Goal: Task Accomplishment & Management: Complete application form

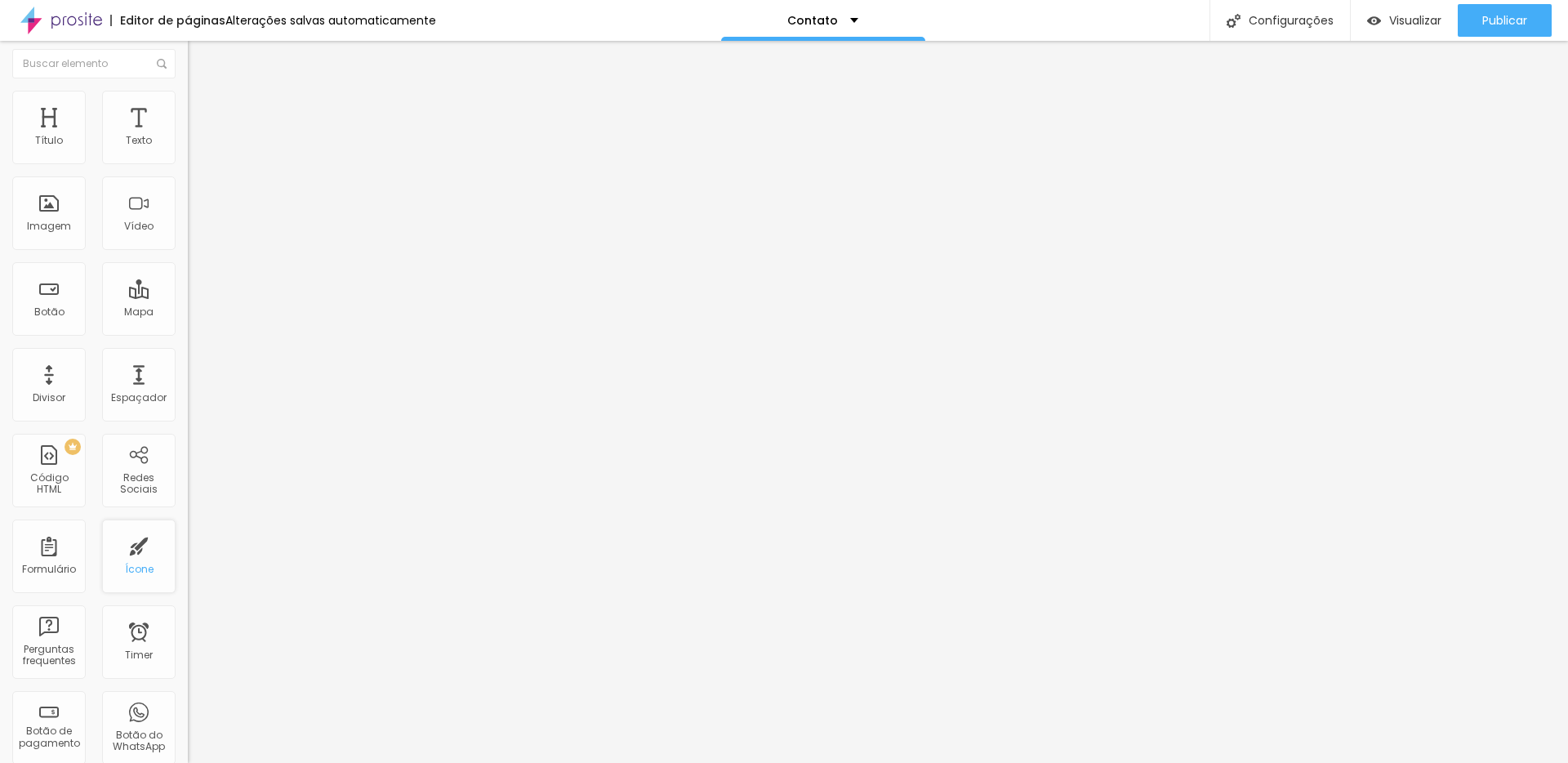
scroll to position [26, 0]
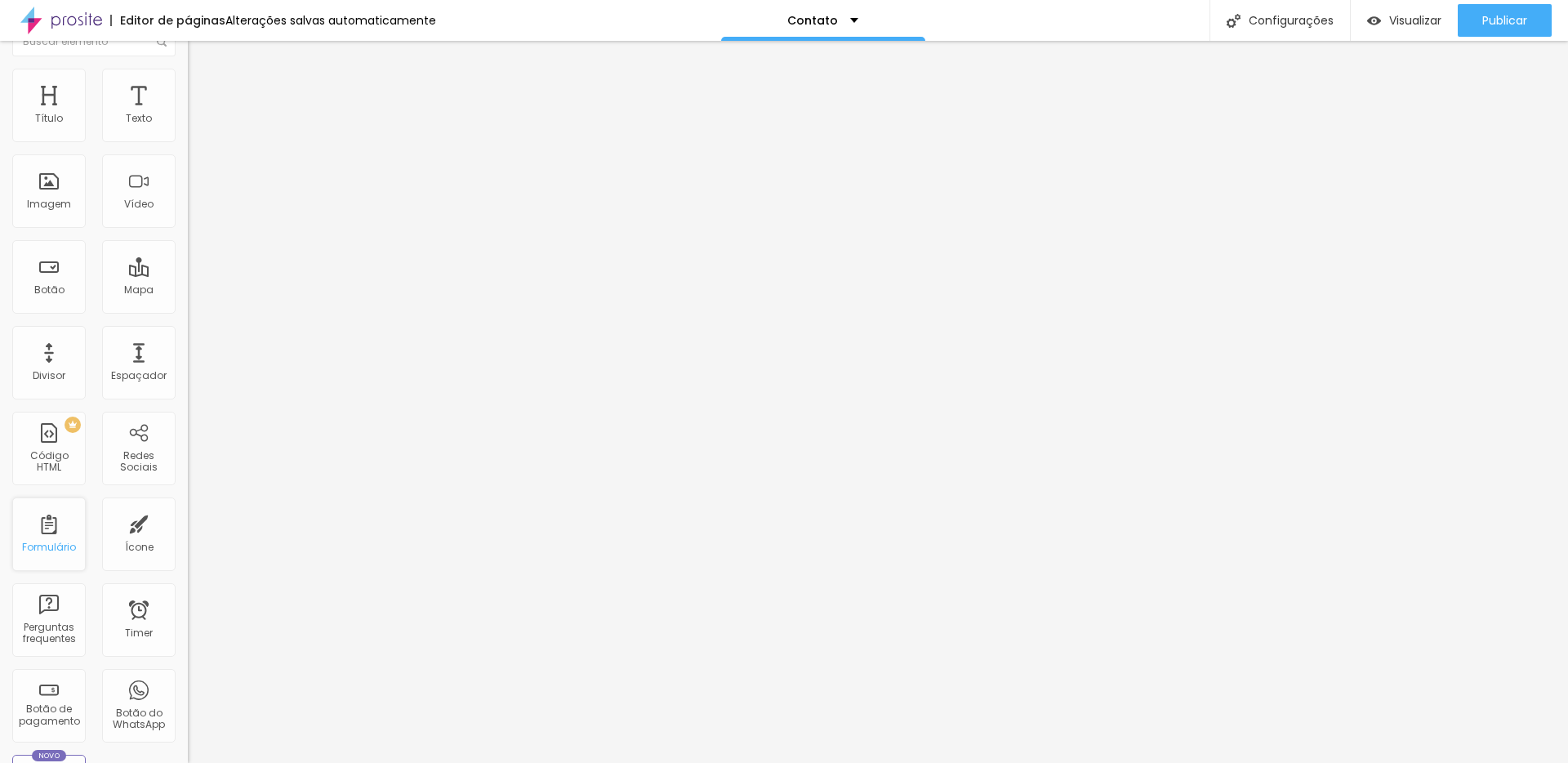
click at [31, 545] on div "Formulário" at bounding box center [49, 547] width 54 height 12
click at [47, 520] on div "Formulário" at bounding box center [49, 533] width 73 height 73
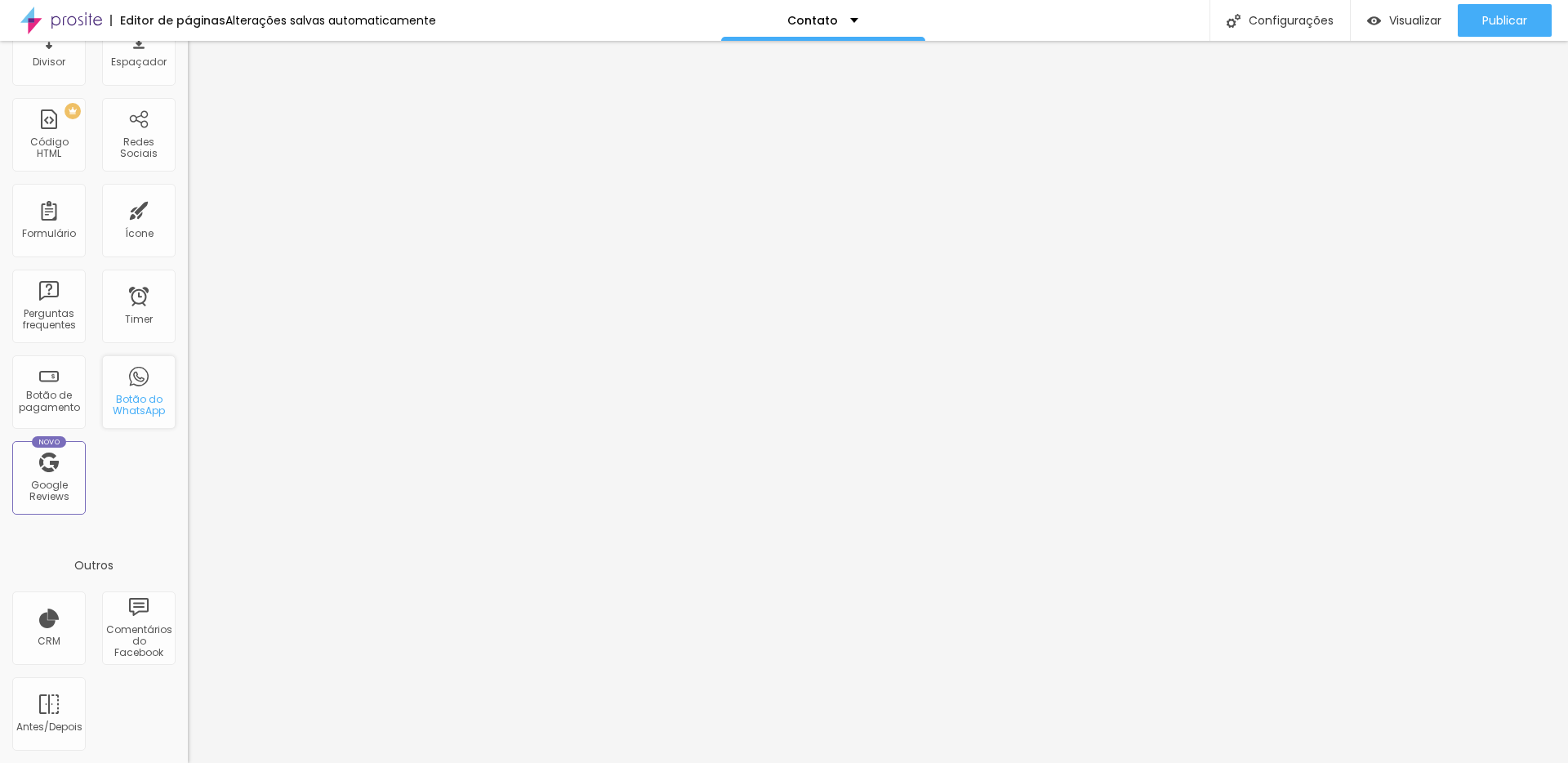
scroll to position [0, 0]
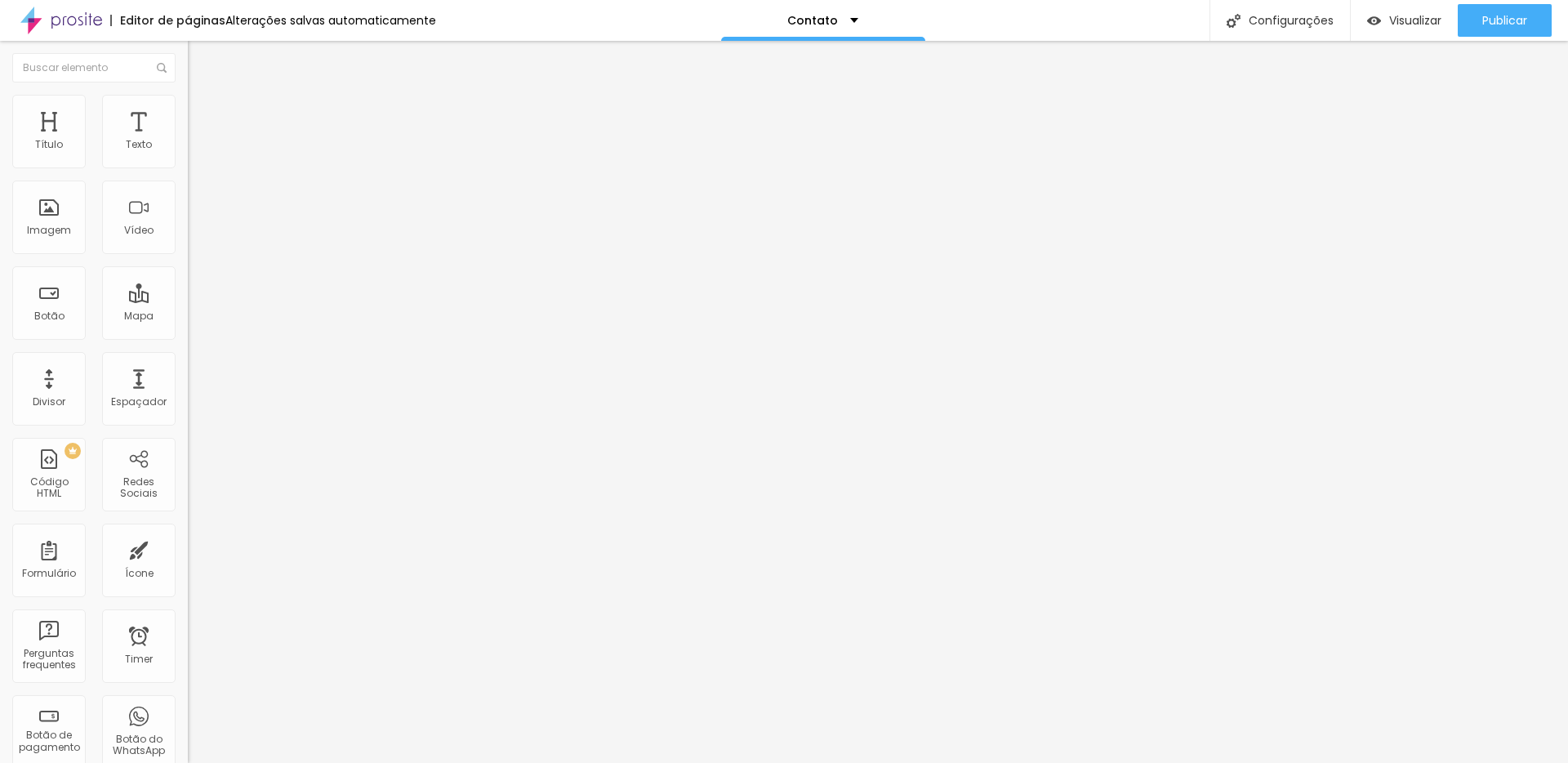
click at [188, 165] on div "Contato" at bounding box center [282, 150] width 188 height 28
click at [188, 353] on div "Editar Formulário Conteúdo Estilo Avançado Formulário Contato" at bounding box center [282, 401] width 188 height 722
click at [838, 22] on div "Contato" at bounding box center [823, 20] width 71 height 12
click at [1298, 18] on div "Configurações" at bounding box center [1280, 20] width 141 height 41
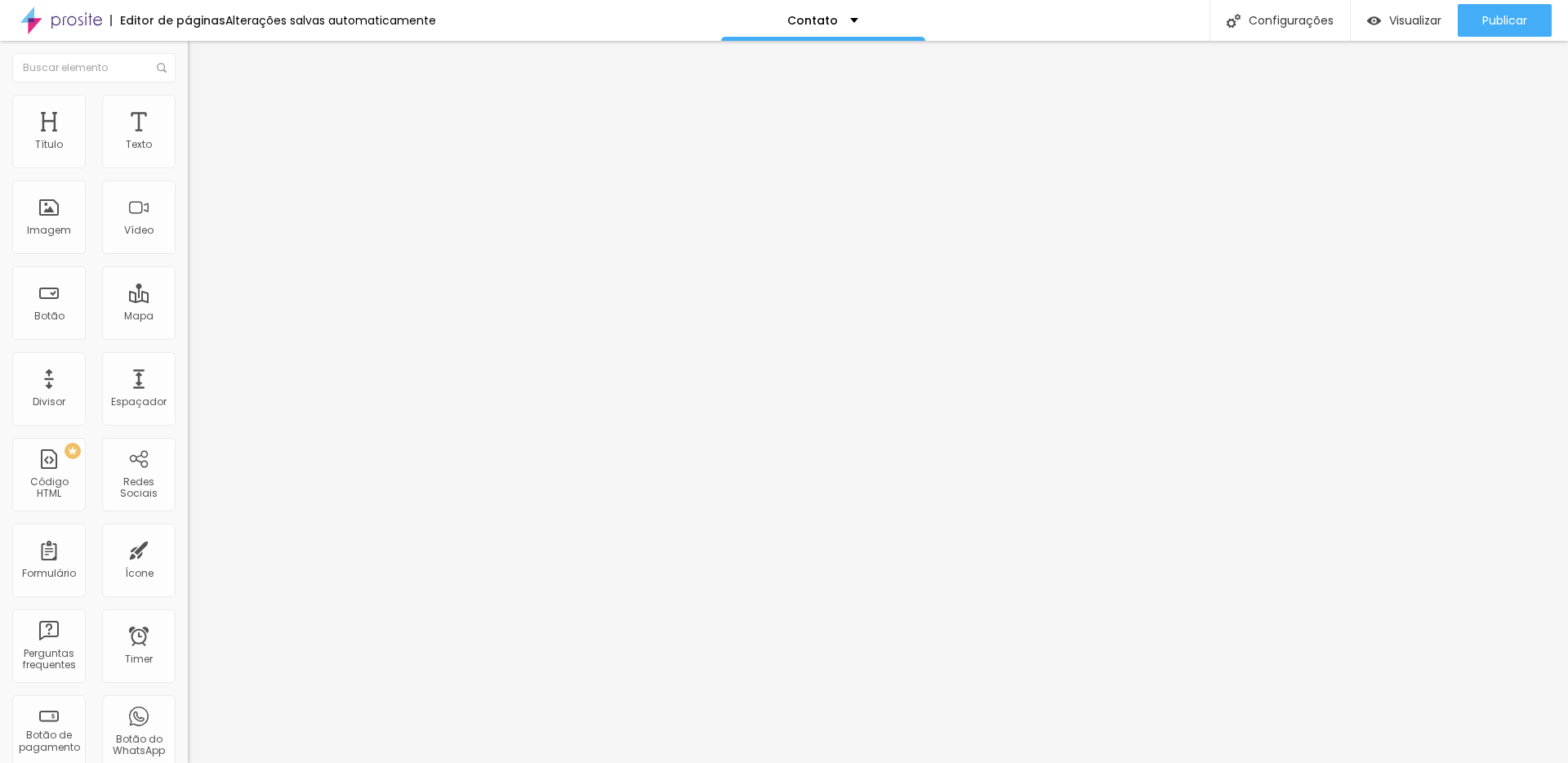
click at [188, 141] on span "Trocar imagem" at bounding box center [233, 133] width 89 height 14
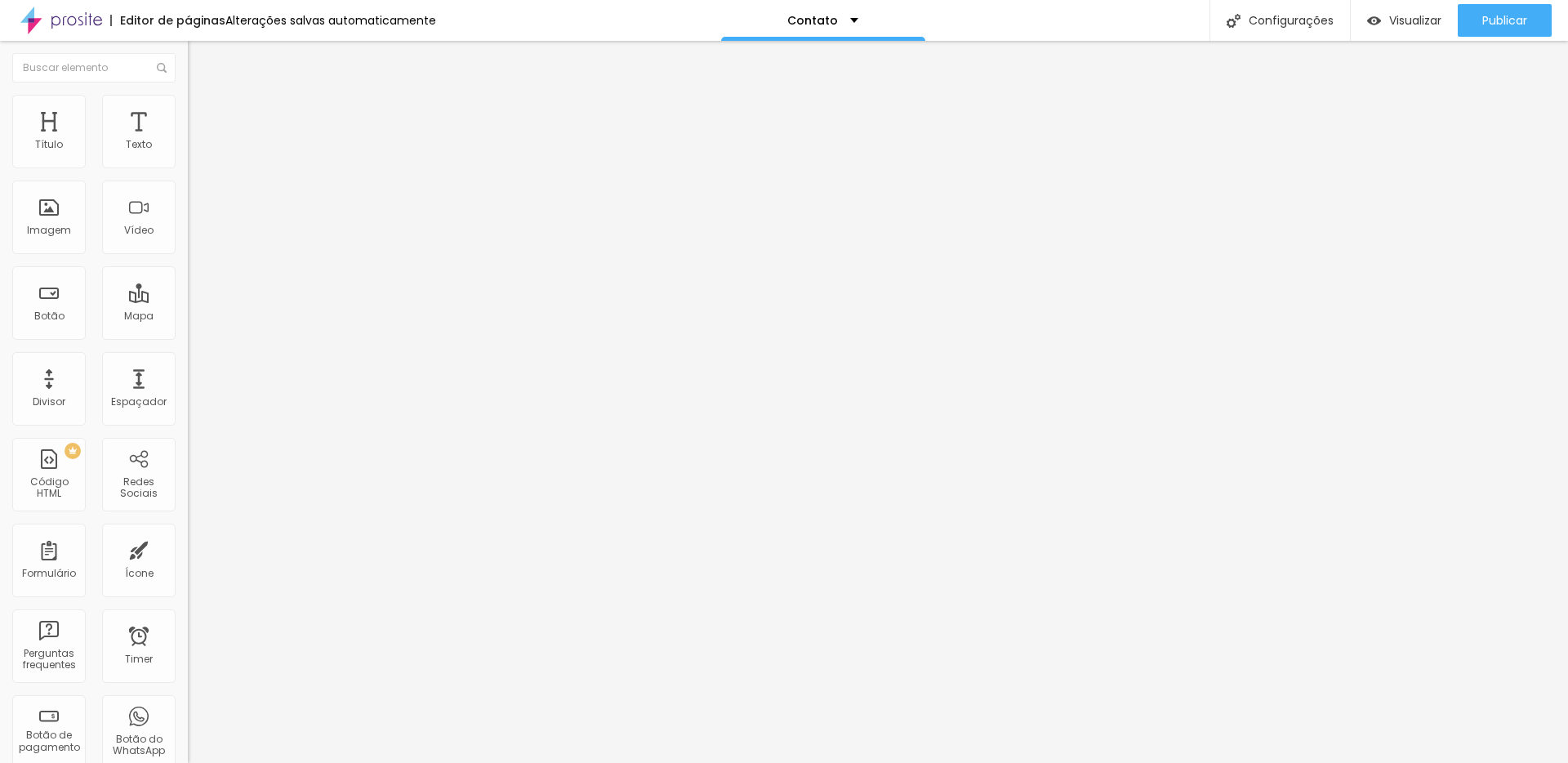
click at [188, 165] on img at bounding box center [193, 170] width 10 height 10
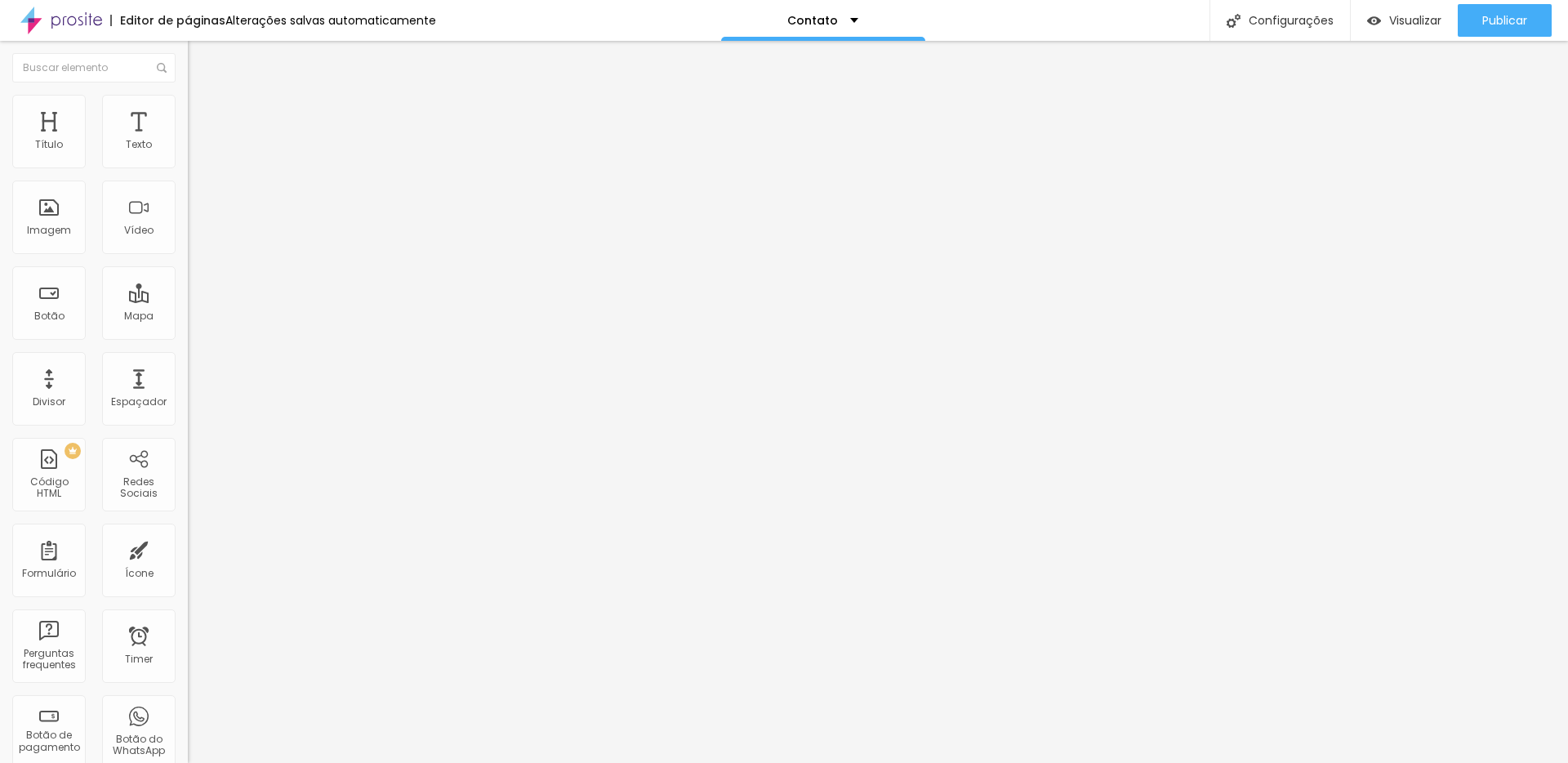
click at [188, 165] on img at bounding box center [193, 170] width 10 height 10
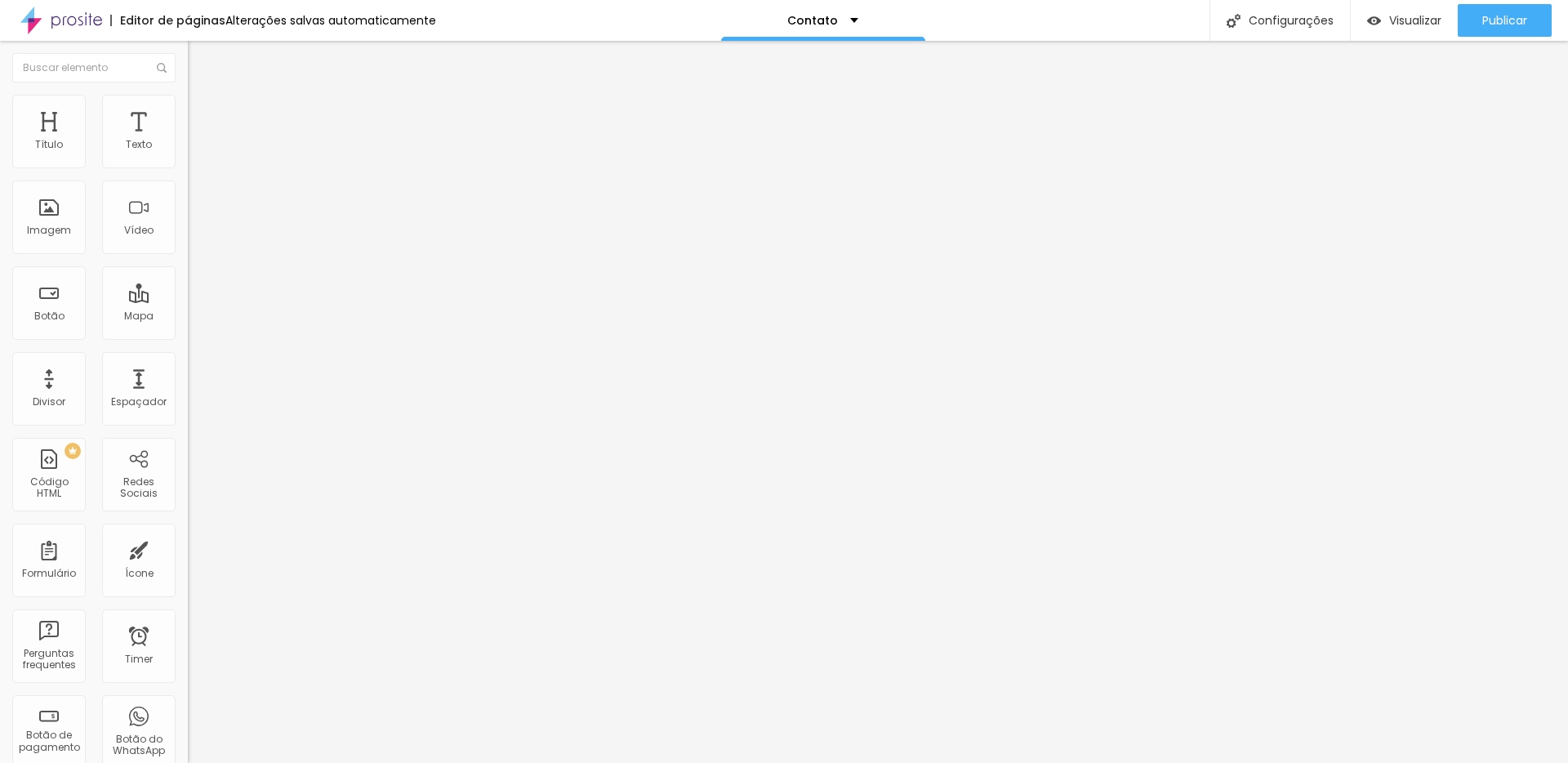
radio input "true"
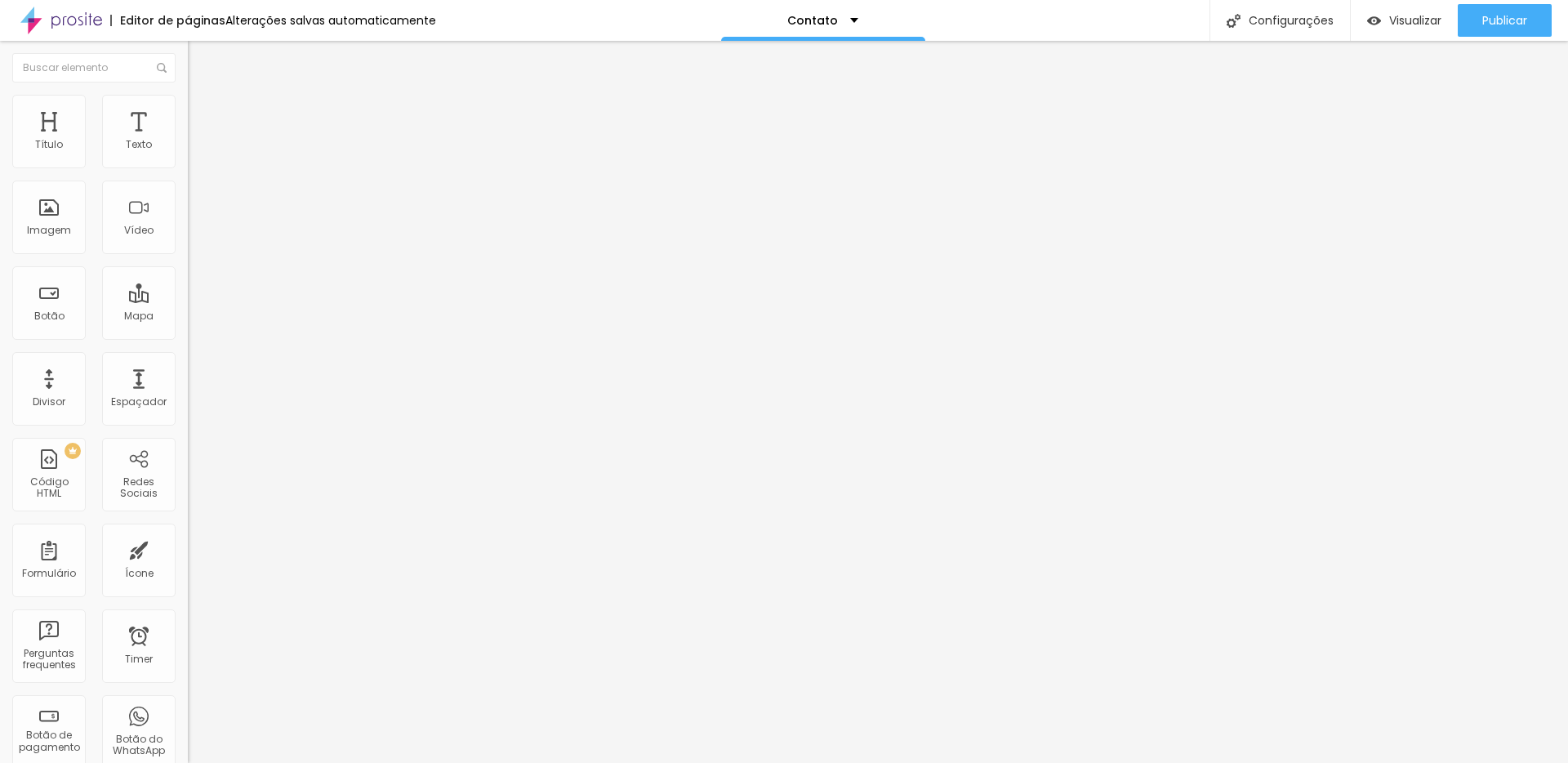
click at [200, 57] on div "Editar Formulário" at bounding box center [260, 60] width 121 height 14
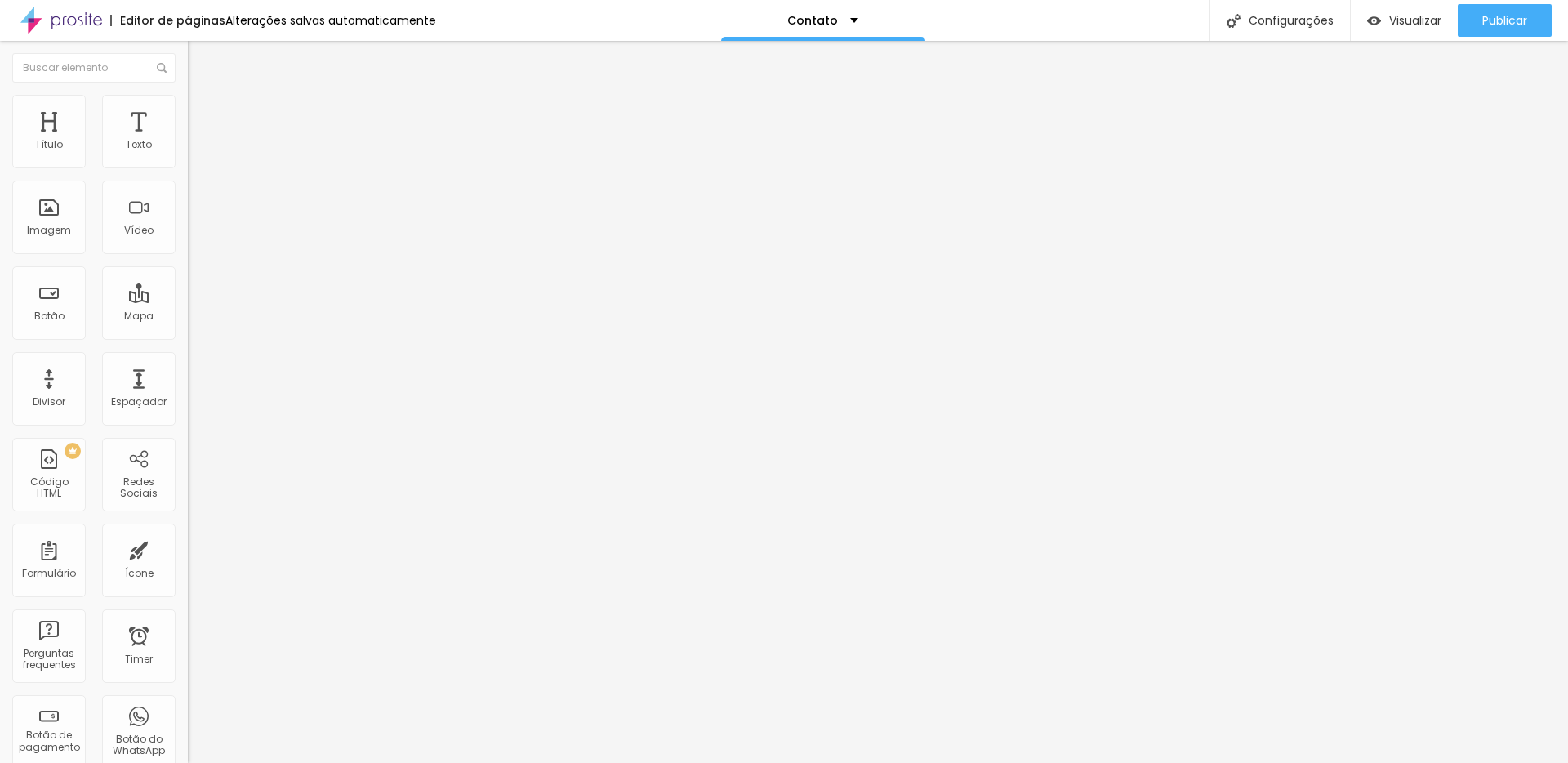
click at [164, 21] on div "Editor de páginas" at bounding box center [167, 20] width 115 height 12
click at [82, 29] on img at bounding box center [61, 20] width 82 height 41
click at [188, 141] on span "Trocar imagem" at bounding box center [233, 133] width 89 height 14
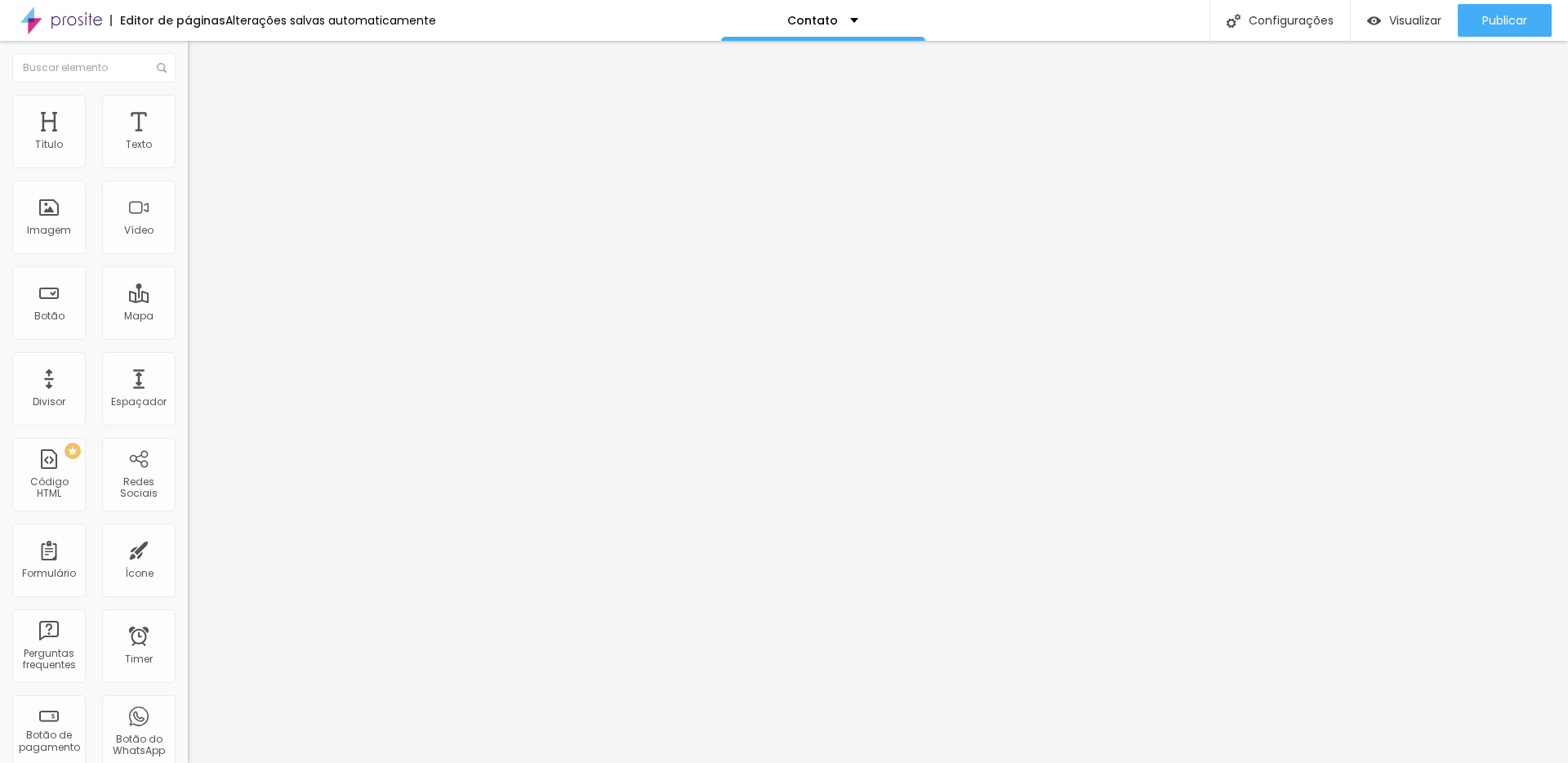
type input "noivos"
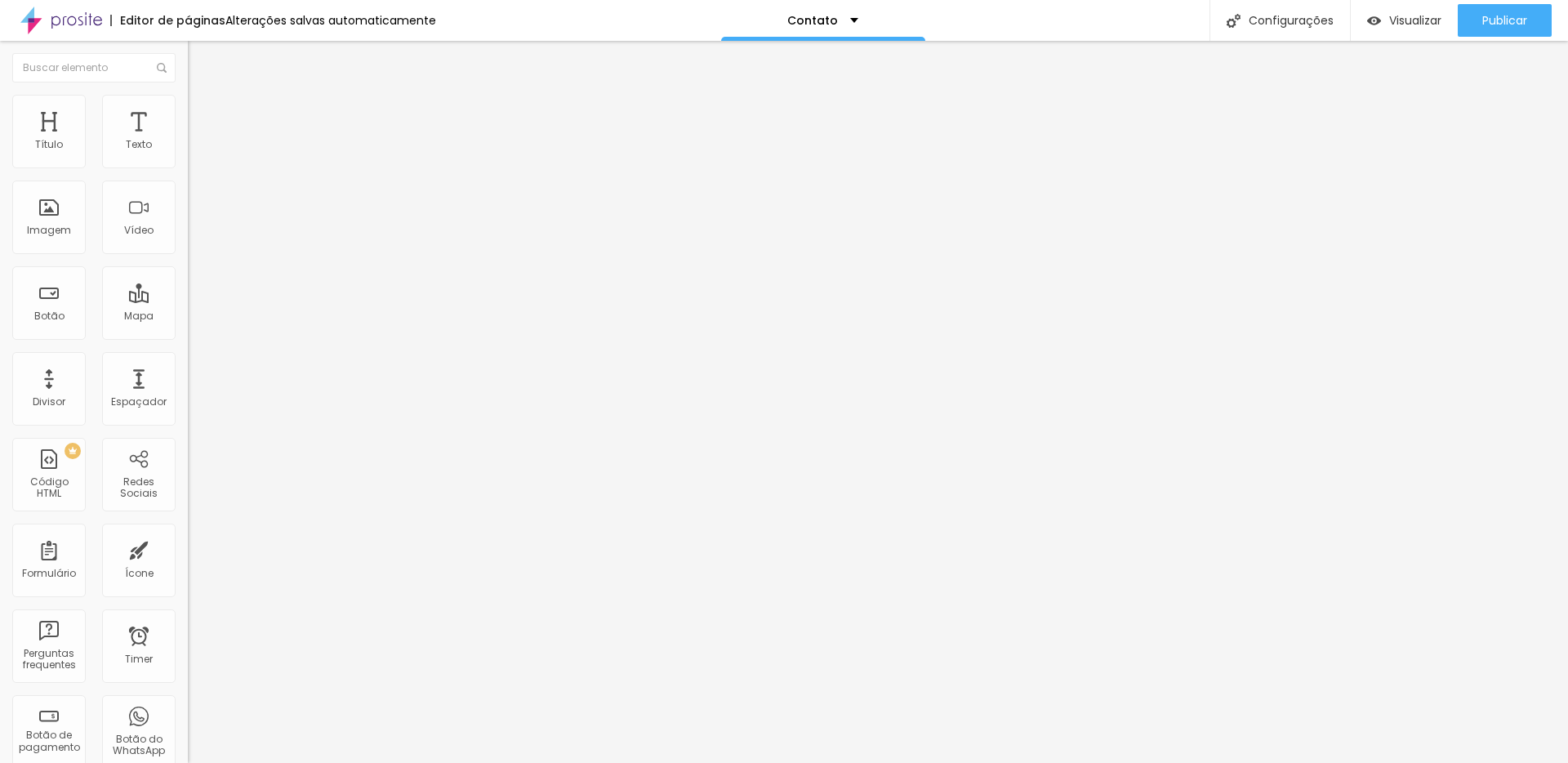
drag, startPoint x: 571, startPoint y: 87, endPoint x: 574, endPoint y: 106, distance: 19.2
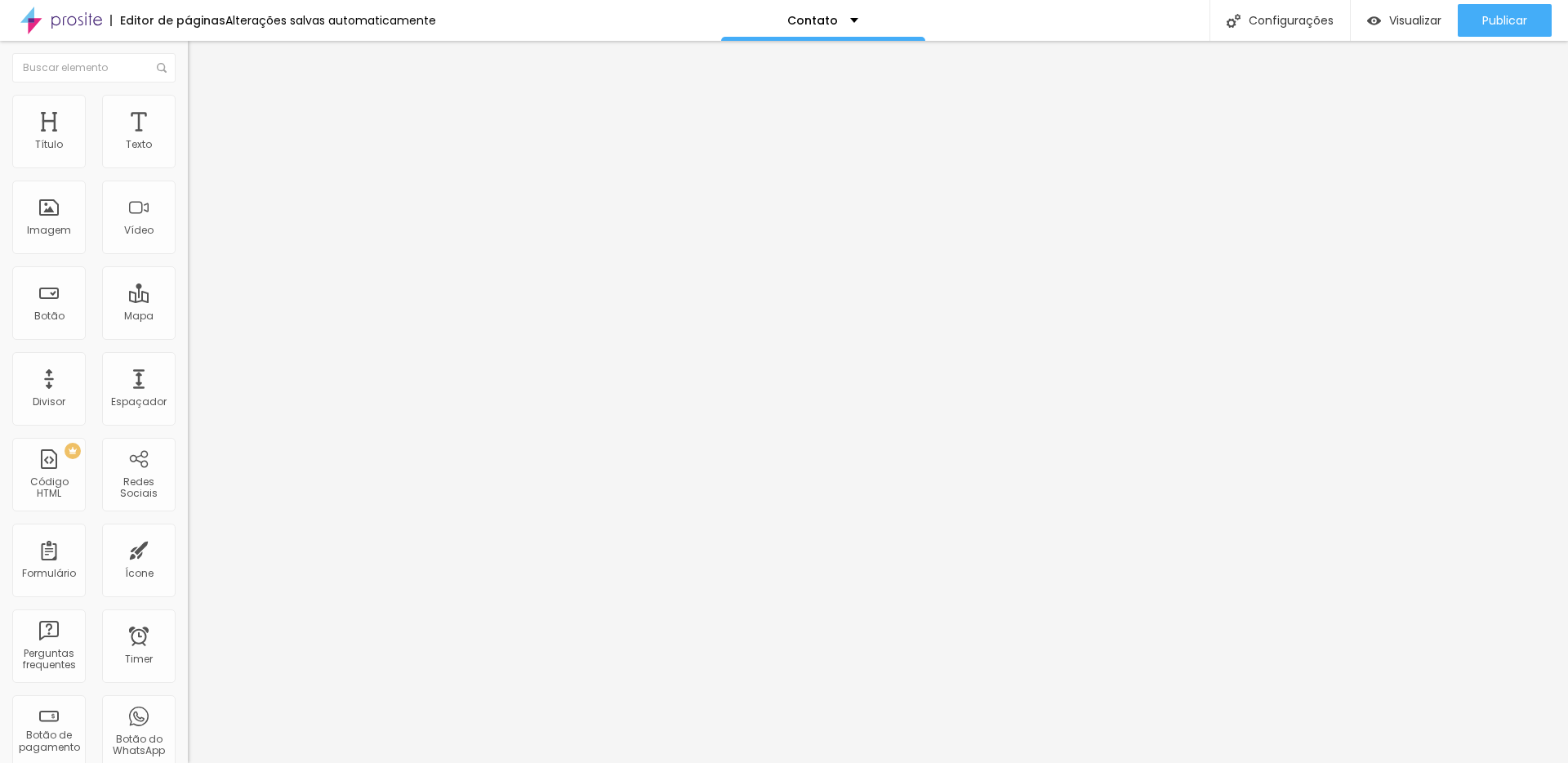
click at [188, 165] on div "Contato" at bounding box center [282, 150] width 188 height 28
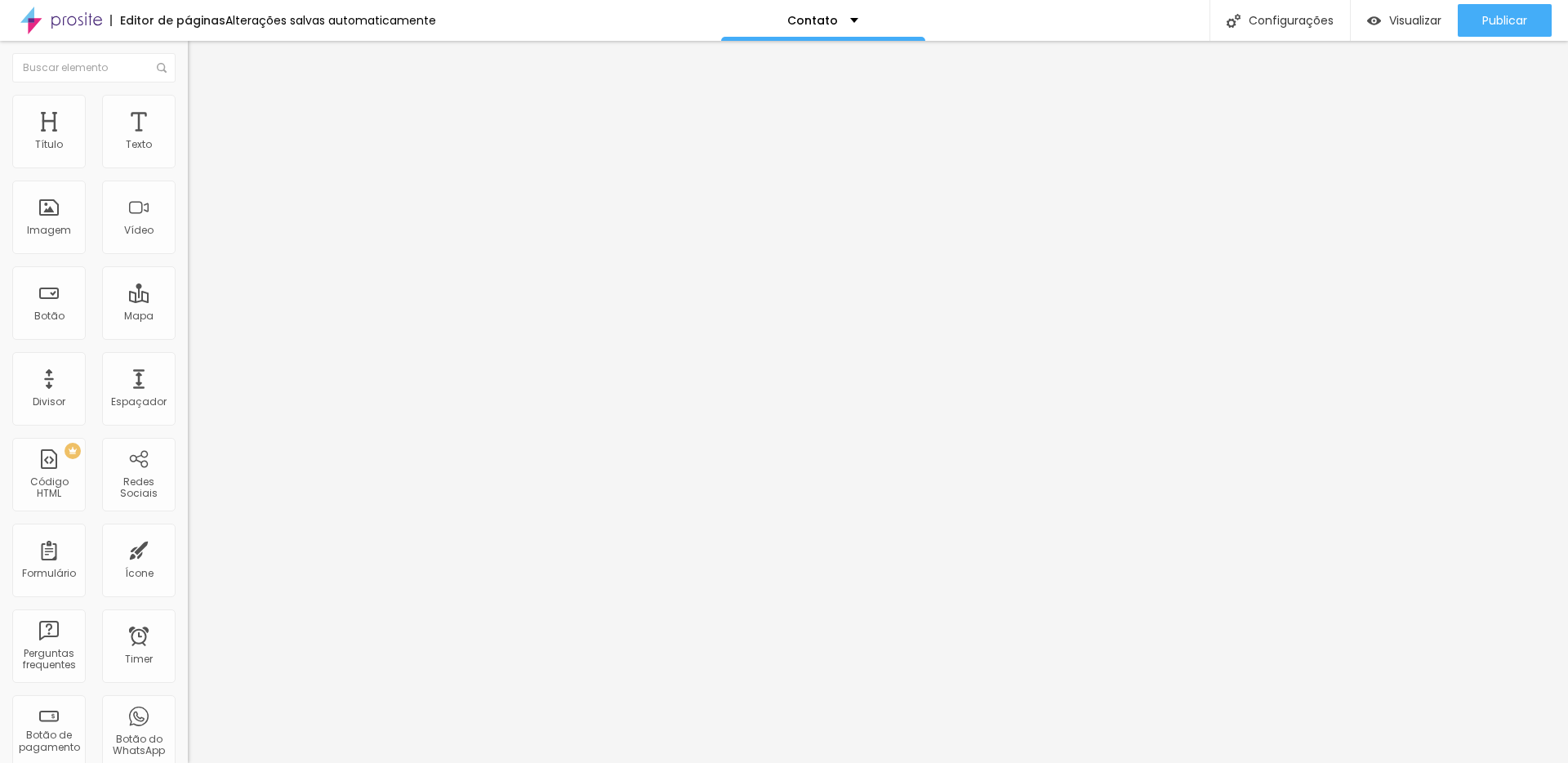
type input "Formulário Alboom"
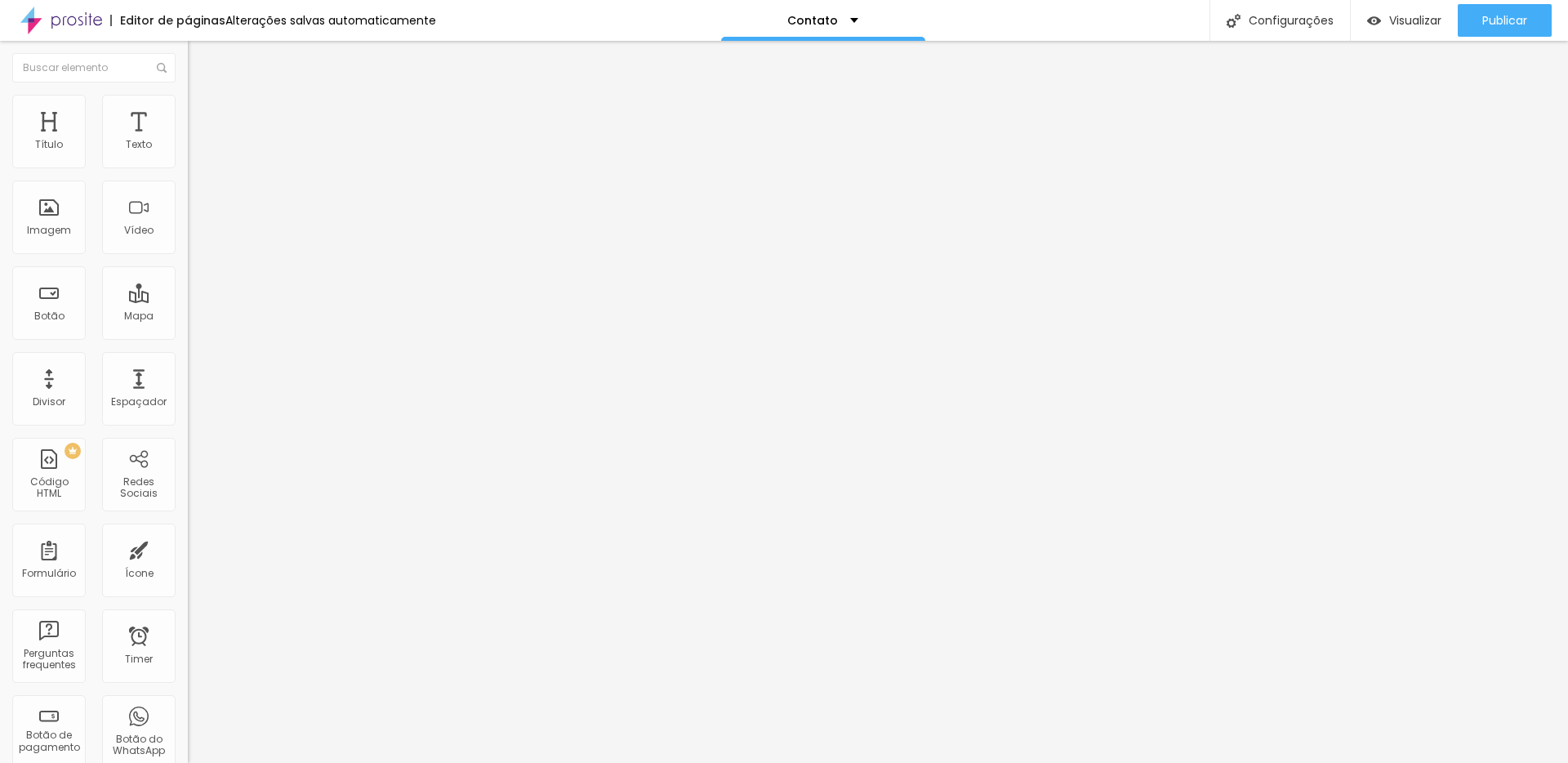
radio input "true"
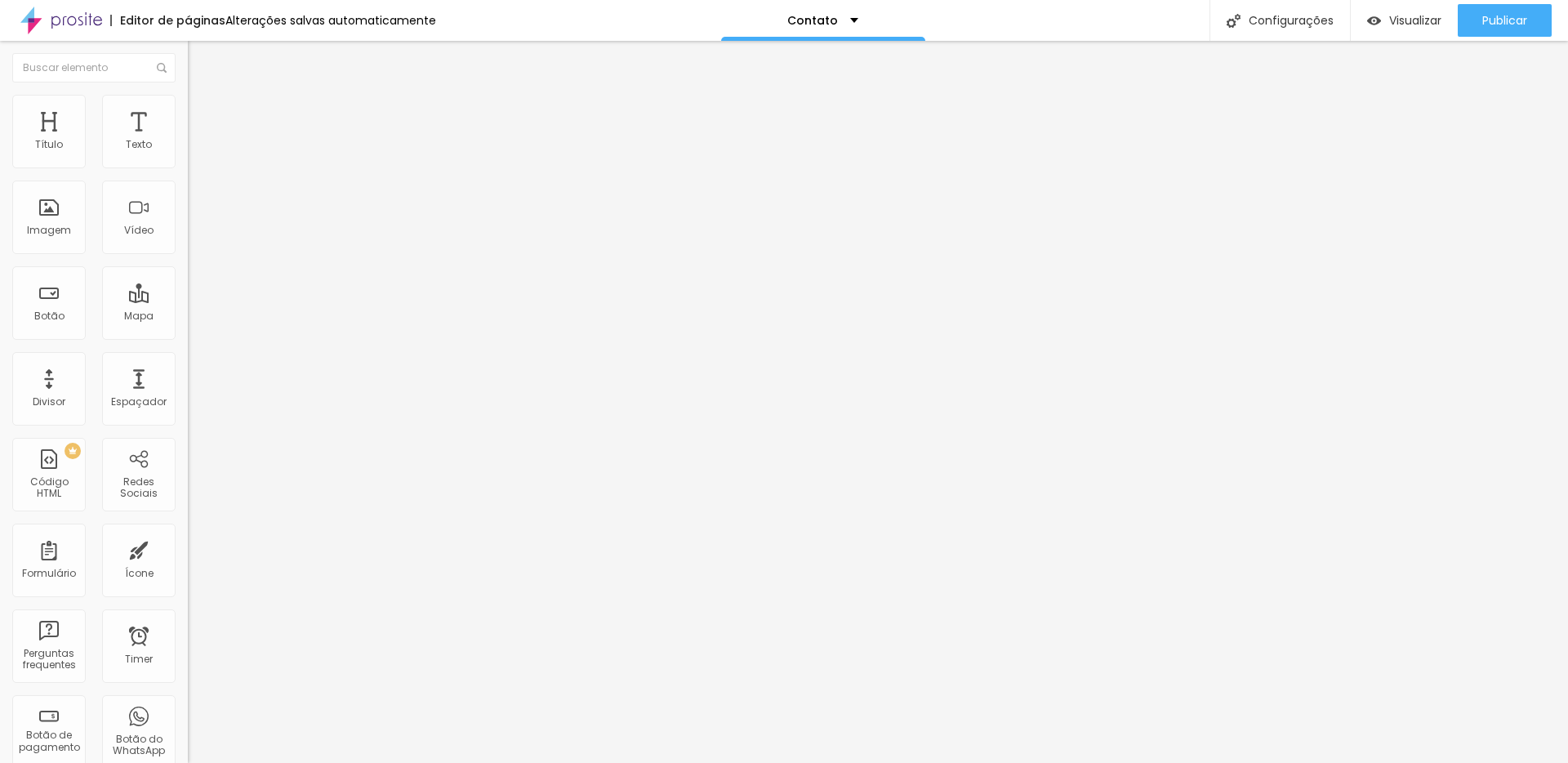
scroll to position [34, 0]
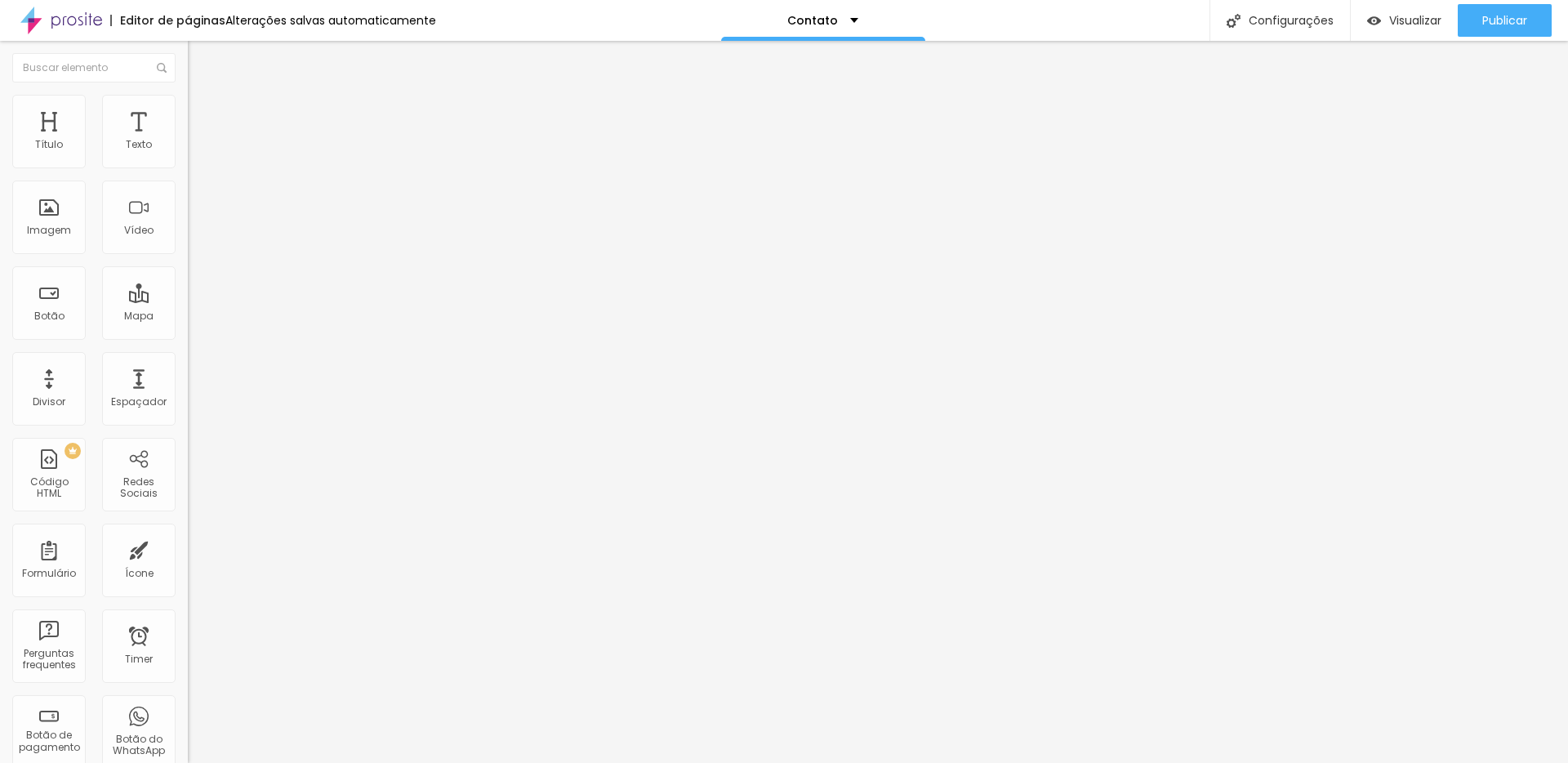
scroll to position [119, 0]
type input "contato@victorataide.com.br"
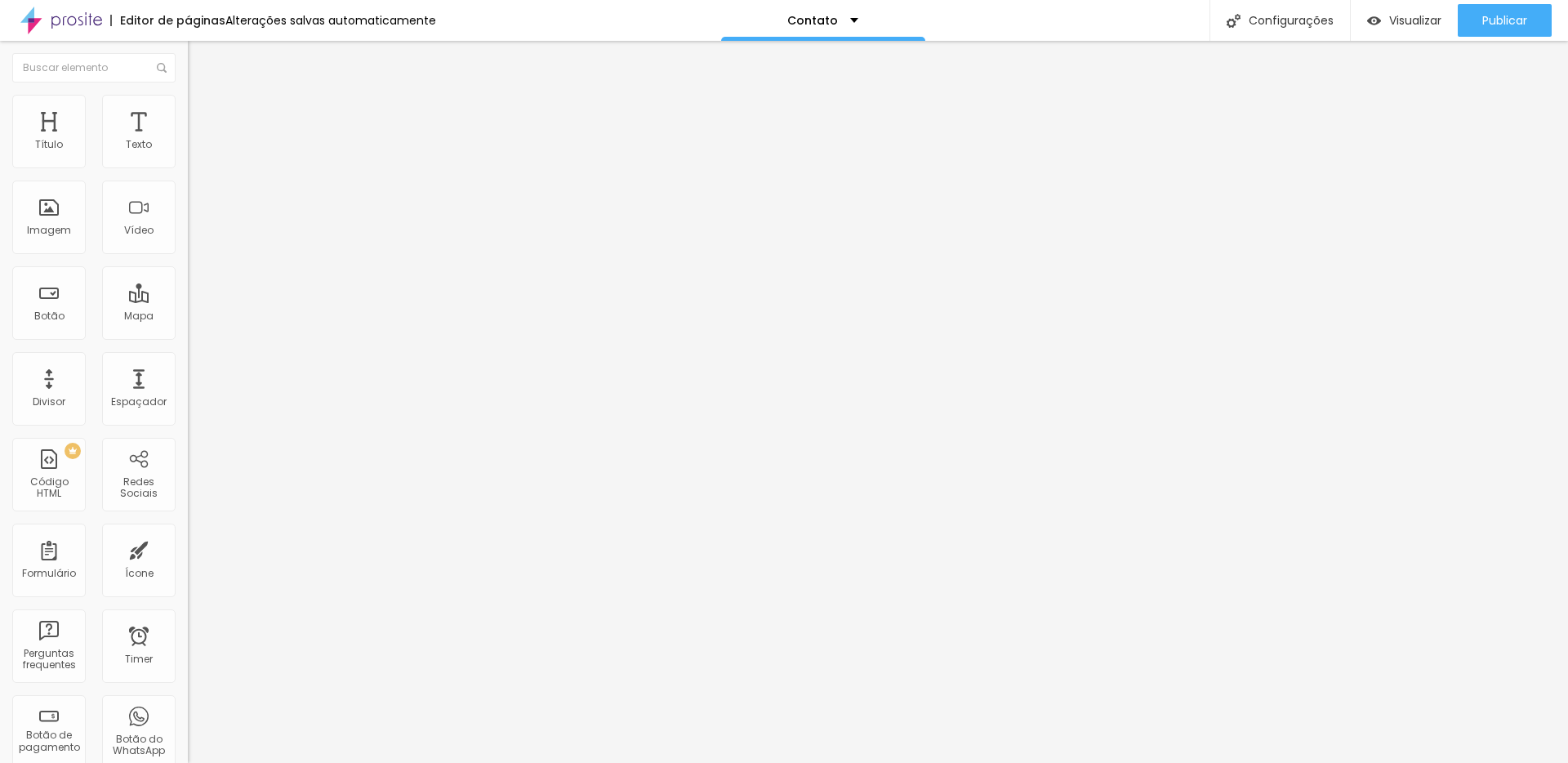
click at [188, 111] on li "Estilo" at bounding box center [282, 102] width 188 height 16
click at [188, 111] on li "Avançado" at bounding box center [282, 119] width 188 height 16
click at [203, 96] on span "Conteúdo" at bounding box center [228, 89] width 50 height 14
click at [188, 153] on input "Alboom Brasil" at bounding box center [286, 145] width 196 height 16
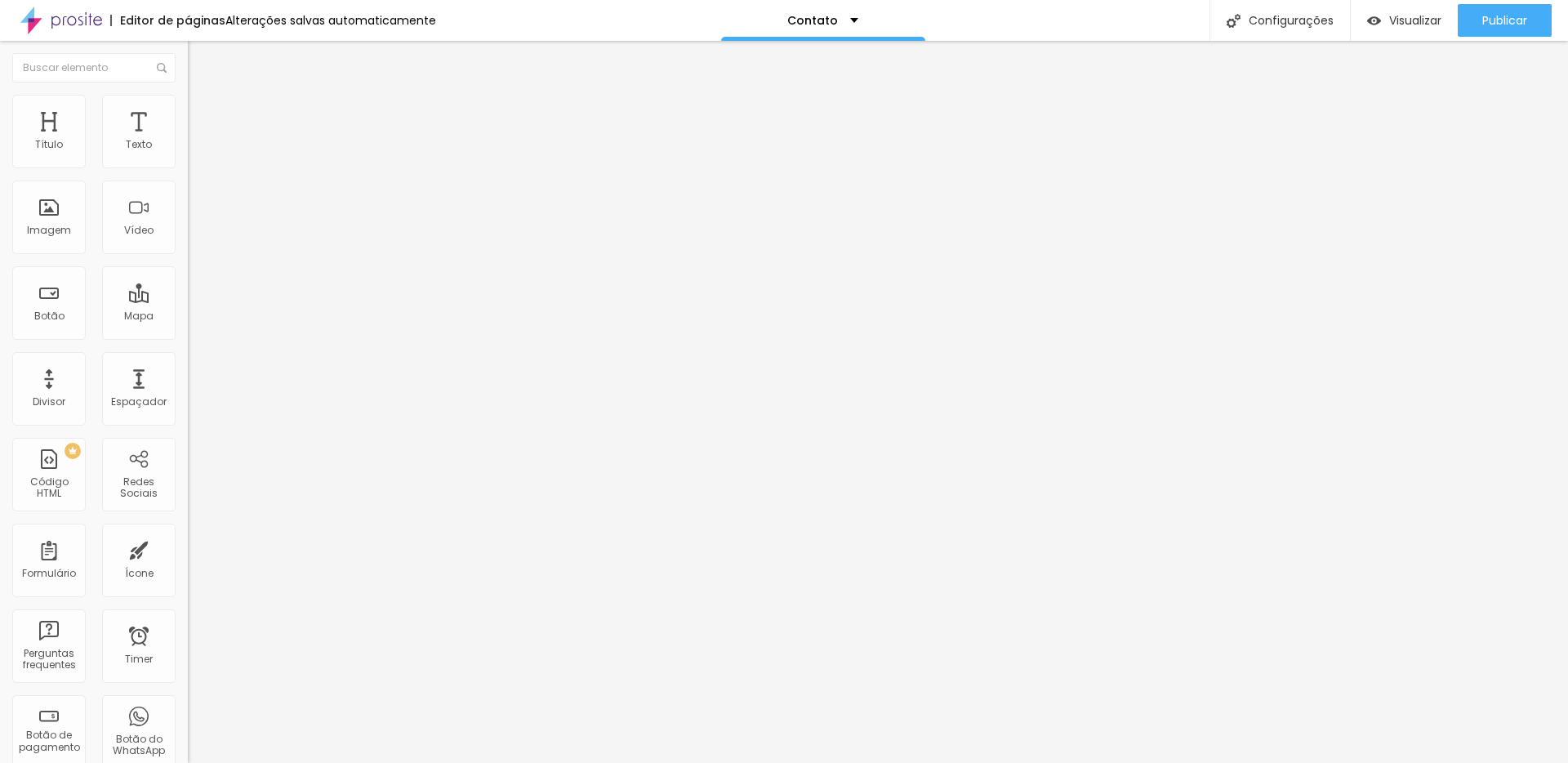
drag, startPoint x: 136, startPoint y: 185, endPoint x: 0, endPoint y: 178, distance: 136.2
click at [188, 178] on div "Endereço Alboom Brasil Alinhamento 15 Zoom" at bounding box center [282, 290] width 188 height 327
type input "Rua Francisco Bahia, 62a"
click at [188, 386] on div "Editar Mapa Conteúdo Estilo Avançado Endereço Rua Francisco Bahia, 62a Alinhame…" at bounding box center [282, 401] width 188 height 722
click at [199, 159] on div "Formulário Alboom" at bounding box center [282, 151] width 167 height 14
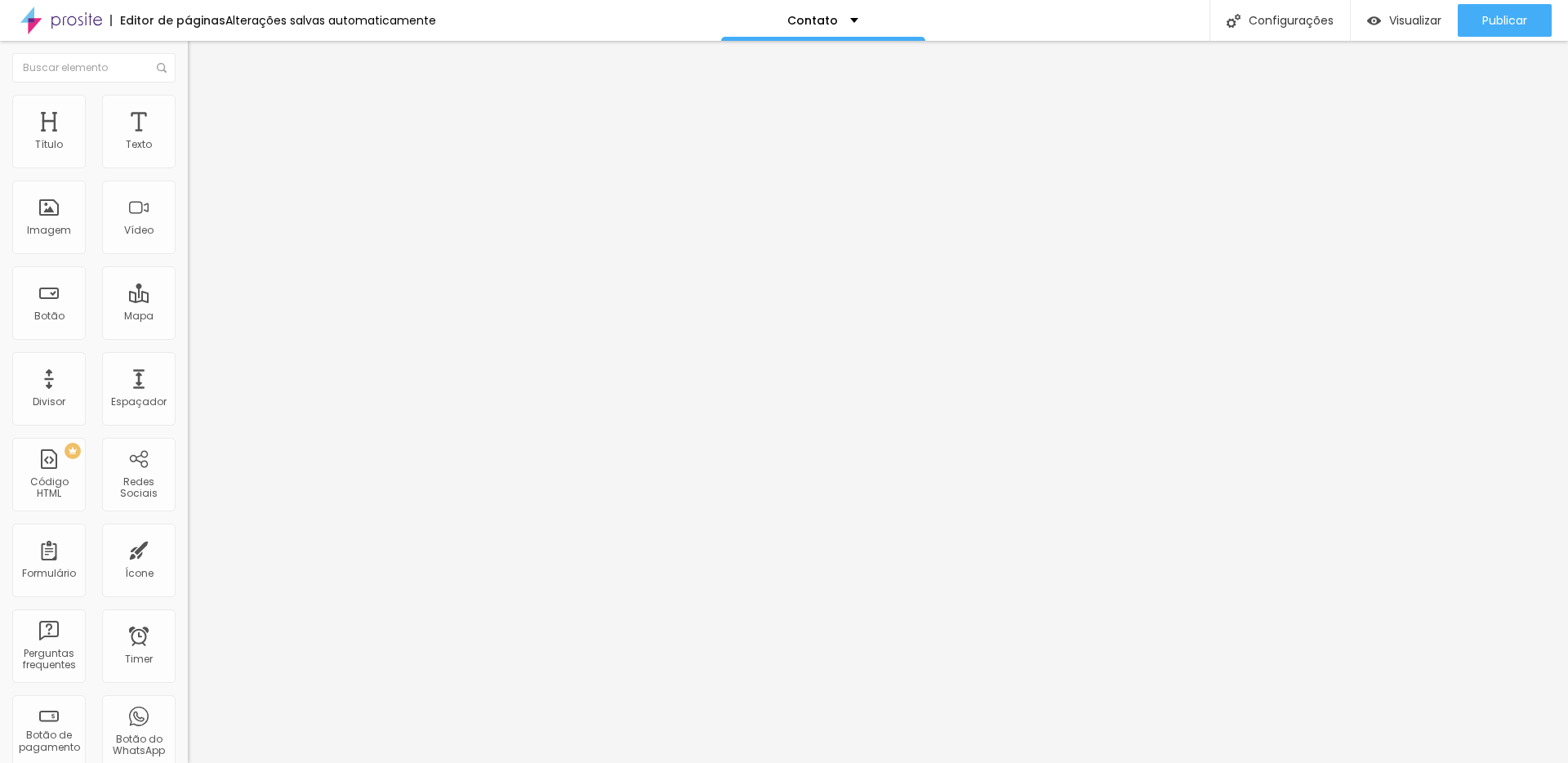
click at [188, 165] on img at bounding box center [193, 170] width 10 height 10
drag, startPoint x: 823, startPoint y: 502, endPoint x: 760, endPoint y: 421, distance: 102.6
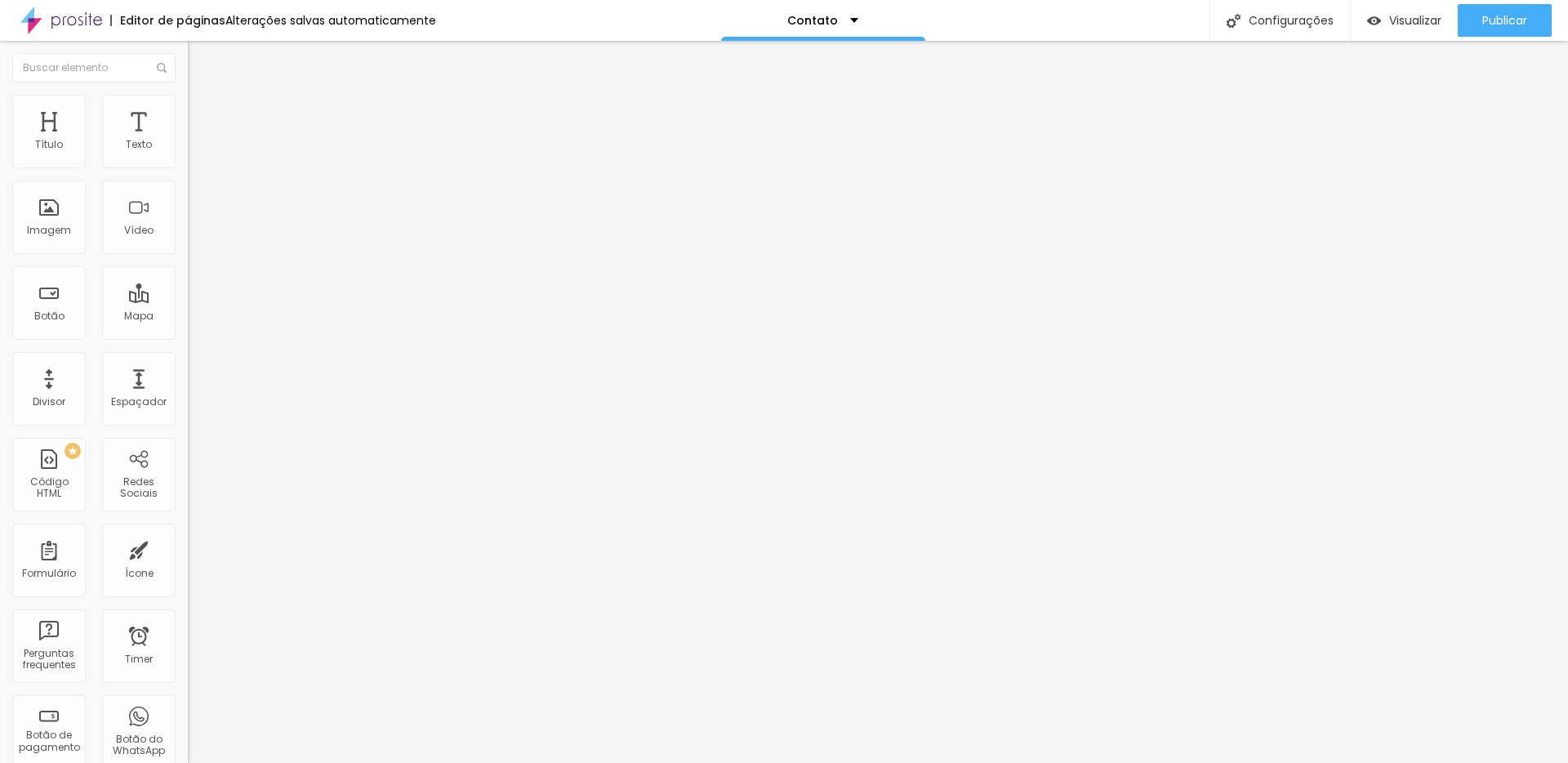
drag, startPoint x: 510, startPoint y: 389, endPoint x: 499, endPoint y: 447, distance: 59.0
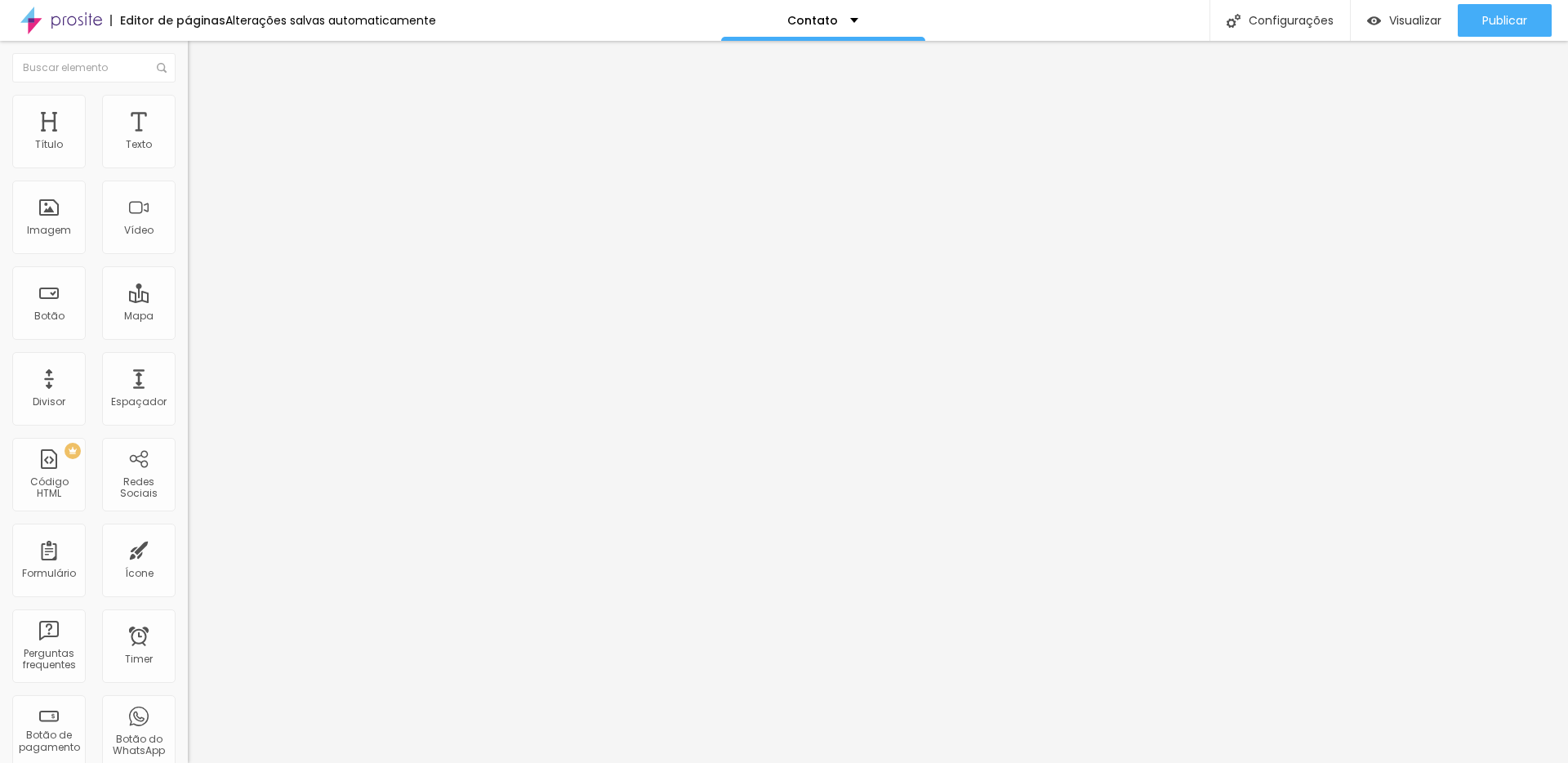
click at [1499, 27] on span "Publicar" at bounding box center [1504, 20] width 45 height 14
click at [1411, 24] on span "Visualizar" at bounding box center [1416, 20] width 52 height 14
click at [188, 165] on img at bounding box center [193, 170] width 10 height 10
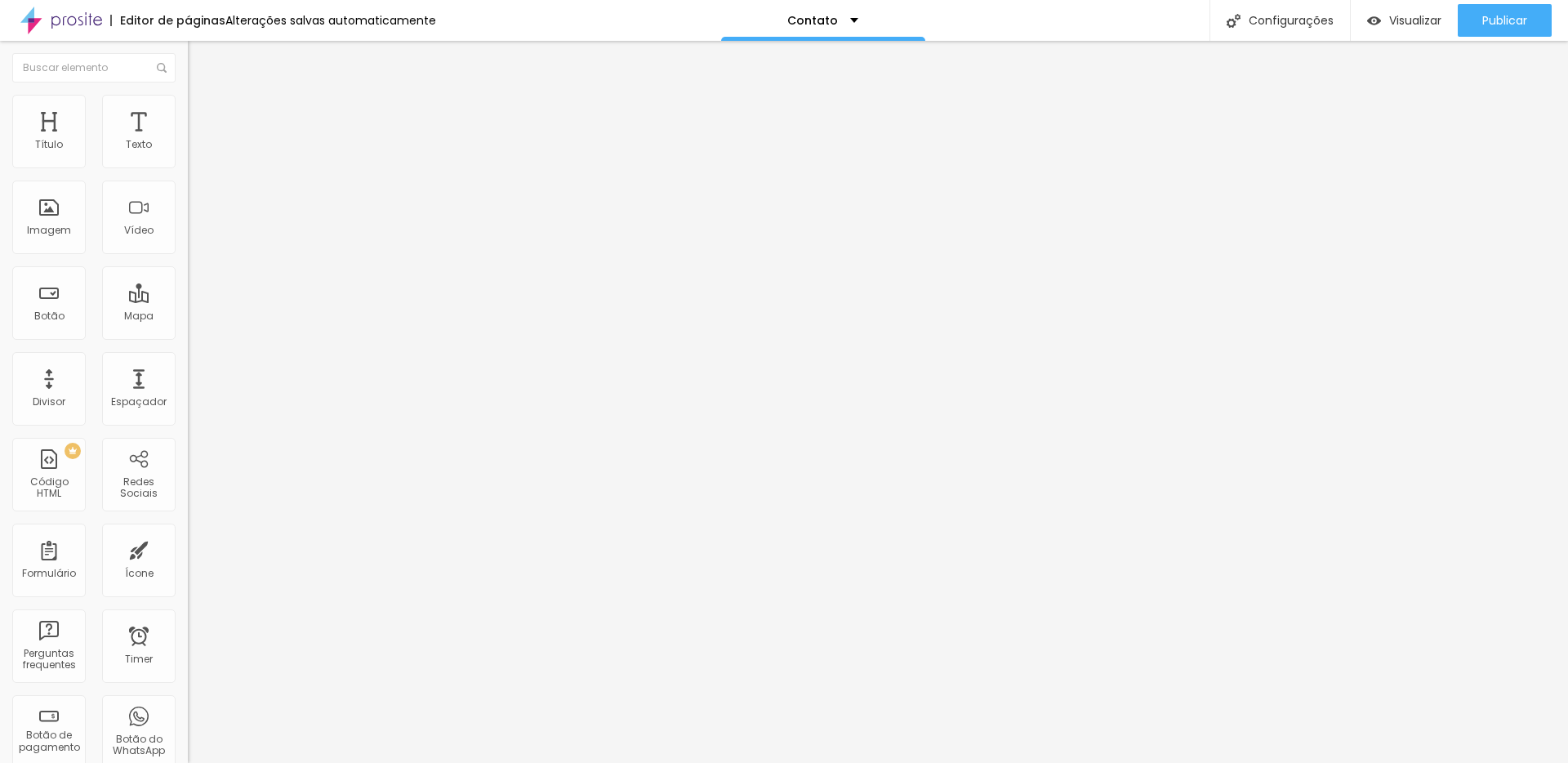
scroll to position [10, 0]
